Goal: Task Accomplishment & Management: Use online tool/utility

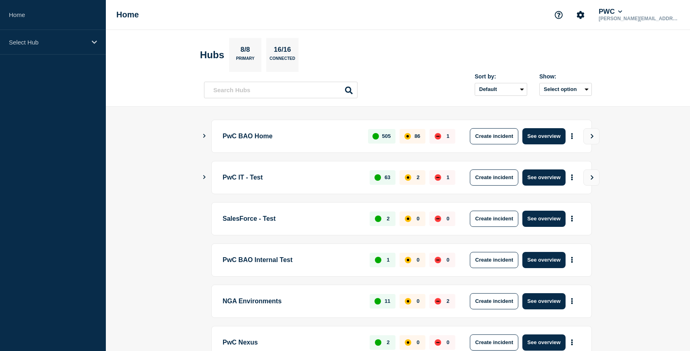
click at [203, 136] on icon "Show Connected Hubs" at bounding box center [204, 136] width 5 height 4
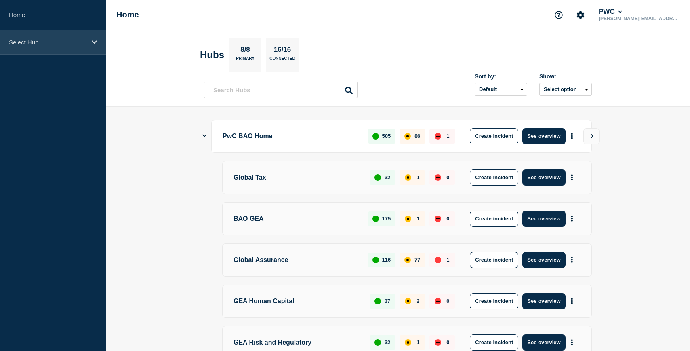
click at [82, 45] on p "Select Hub" at bounding box center [48, 42] width 78 height 7
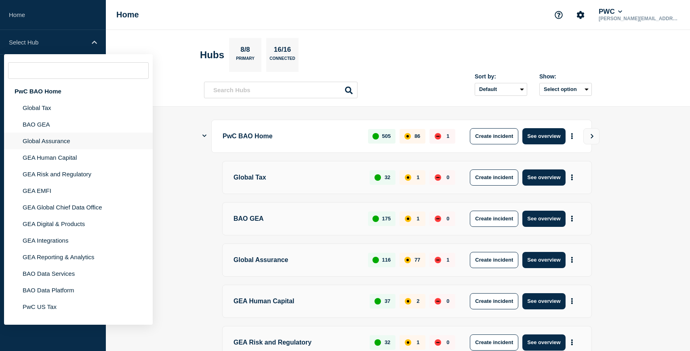
click at [56, 146] on li "Global Assurance" at bounding box center [78, 141] width 149 height 17
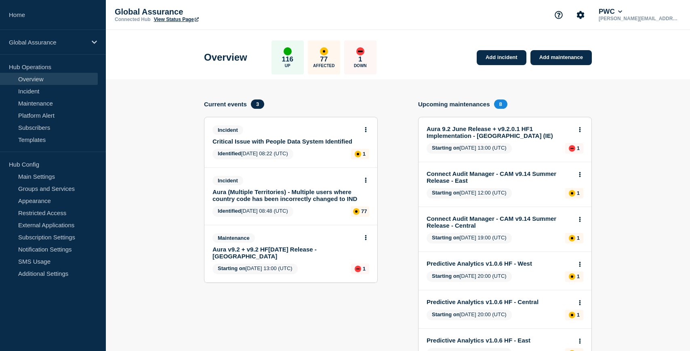
click at [318, 145] on link "Critical Issue with People Data System Identified" at bounding box center [286, 141] width 146 height 7
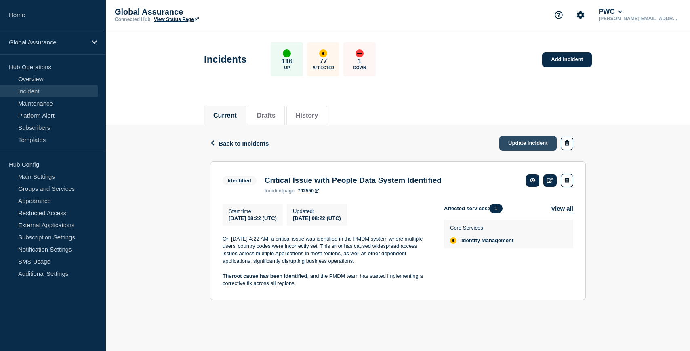
click at [535, 141] on link "Update incident" at bounding box center [527, 143] width 57 height 15
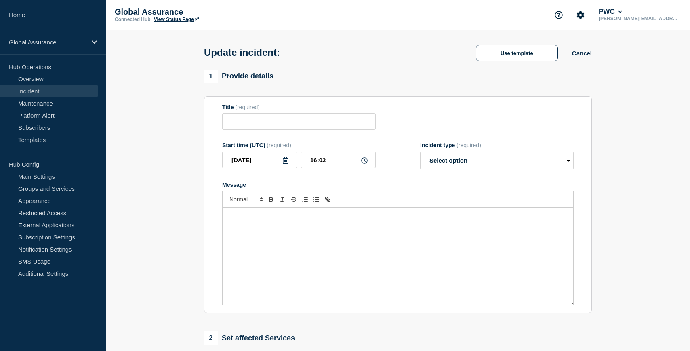
type input "Critical Issue with People Data System Identified"
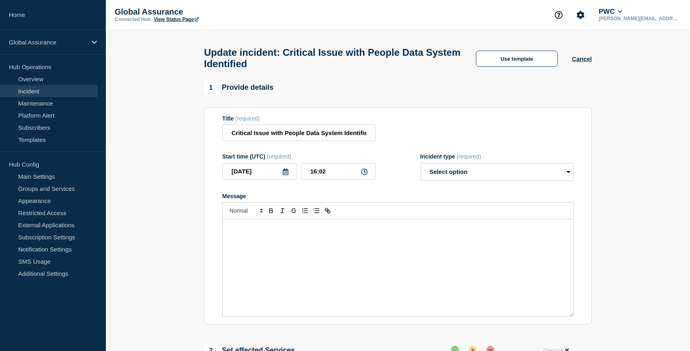
click at [255, 243] on div "Message" at bounding box center [398, 267] width 351 height 97
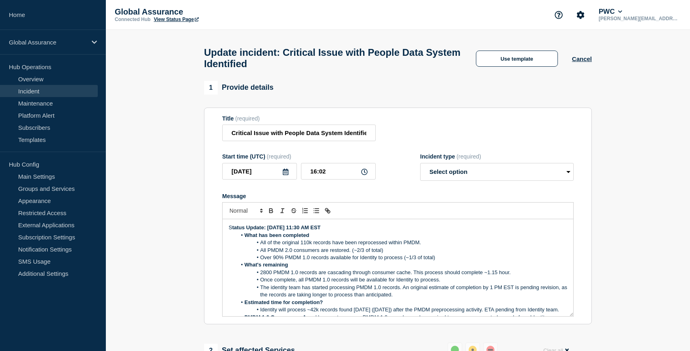
drag, startPoint x: 330, startPoint y: 236, endPoint x: 205, endPoint y: 238, distance: 125.3
click at [205, 238] on section "Title (required) Critical Issue with People Data System Identified Start time (…" at bounding box center [398, 215] width 388 height 217
click at [244, 239] on span "Message" at bounding box center [244, 235] width 0 height 7
click at [240, 231] on p "Message" at bounding box center [398, 227] width 339 height 7
click at [442, 177] on select "Select option Investigating Identified Monitoring Resolved" at bounding box center [497, 172] width 154 height 18
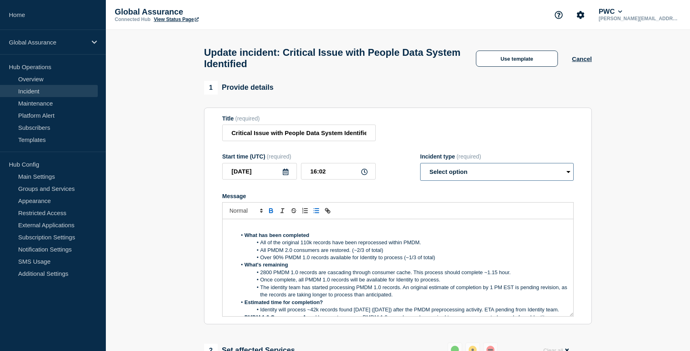
select select "identified"
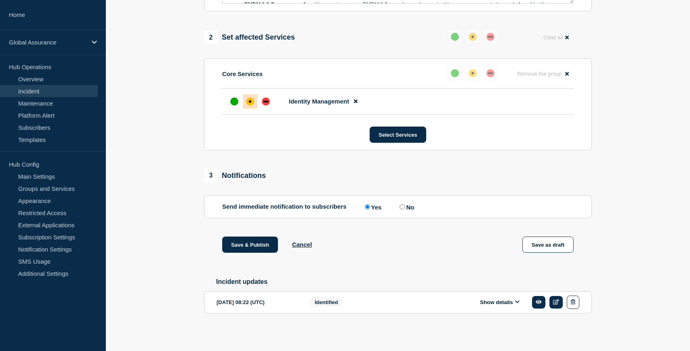
scroll to position [330, 0]
click at [400, 204] on input "No" at bounding box center [402, 206] width 5 height 5
radio input "true"
radio input "false"
click at [264, 245] on button "Save & Publish" at bounding box center [250, 244] width 56 height 16
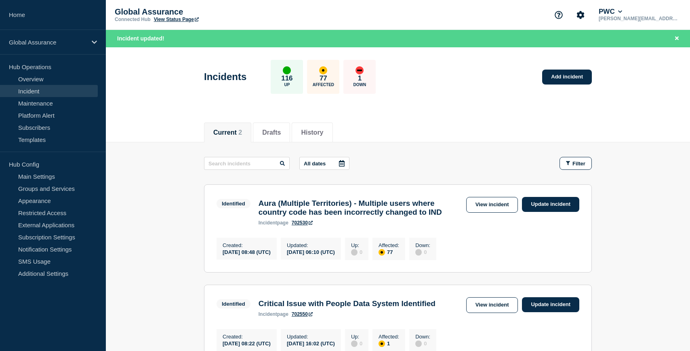
click at [173, 17] on link "View Status Page" at bounding box center [176, 20] width 45 height 6
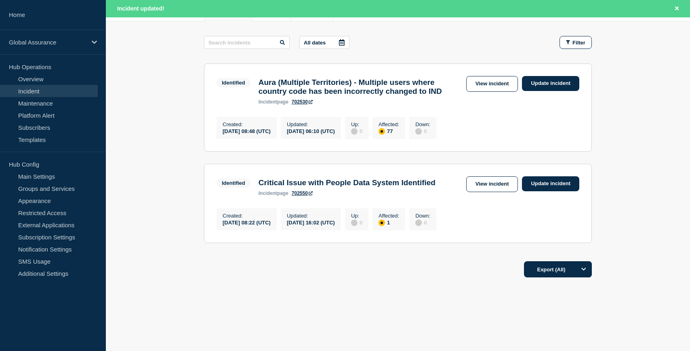
scroll to position [132, 0]
click at [486, 76] on link "View incident" at bounding box center [492, 84] width 52 height 16
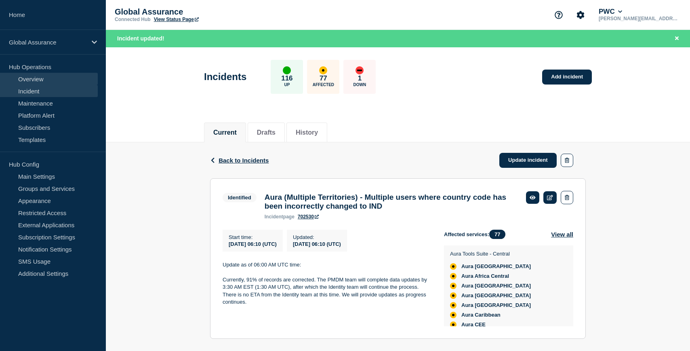
click at [38, 78] on link "Overview" at bounding box center [49, 79] width 98 height 12
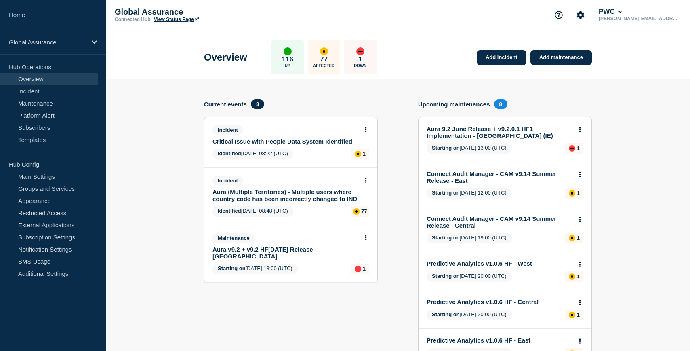
click at [315, 145] on link "Critical Issue with People Data System Identified" at bounding box center [286, 141] width 146 height 7
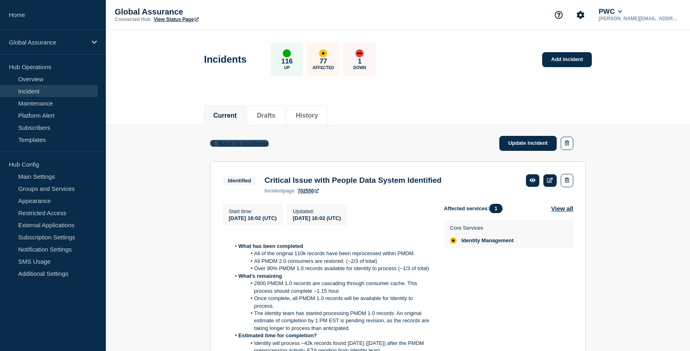
click at [213, 143] on icon "button" at bounding box center [213, 142] width 6 height 5
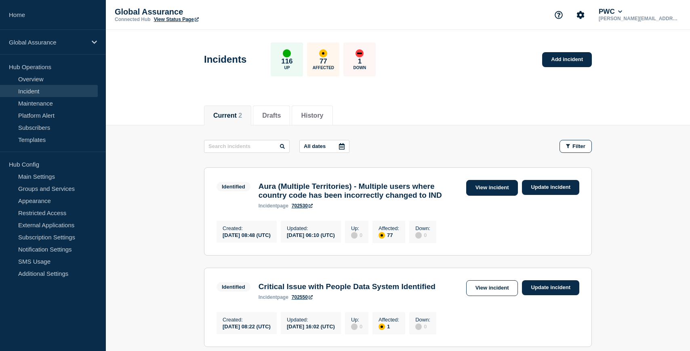
click at [474, 189] on link "View incident" at bounding box center [492, 188] width 52 height 16
